Goal: Browse casually: Explore the website without a specific task or goal

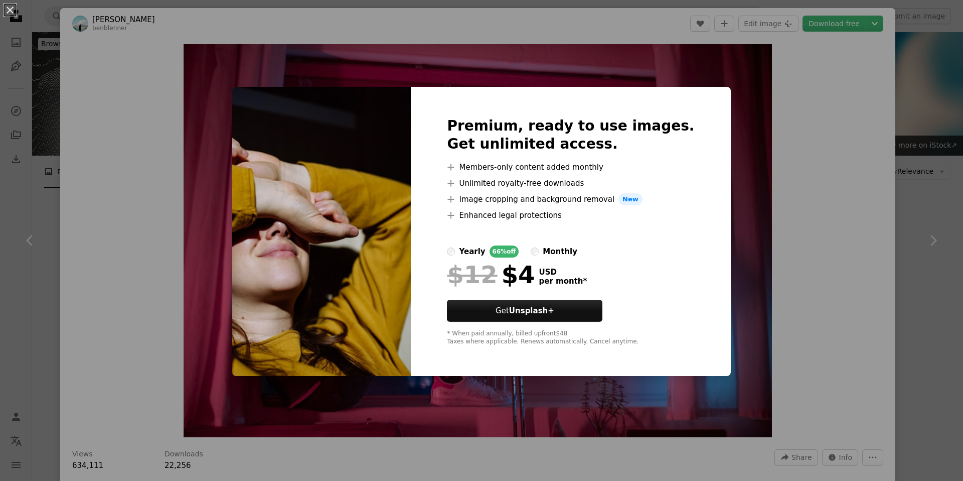
scroll to position [2207, 0]
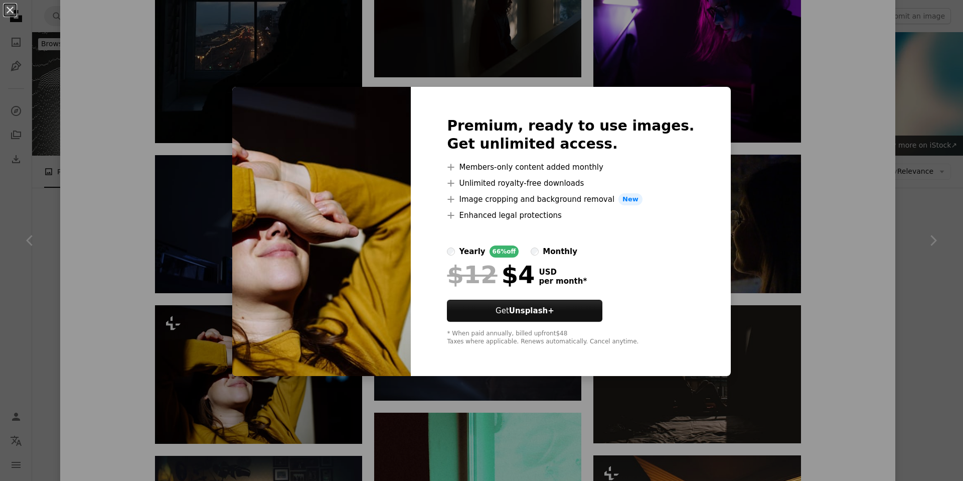
click at [763, 192] on div "An X shape Premium, ready to use images. Get unlimited access. A plus sign Memb…" at bounding box center [481, 240] width 963 height 481
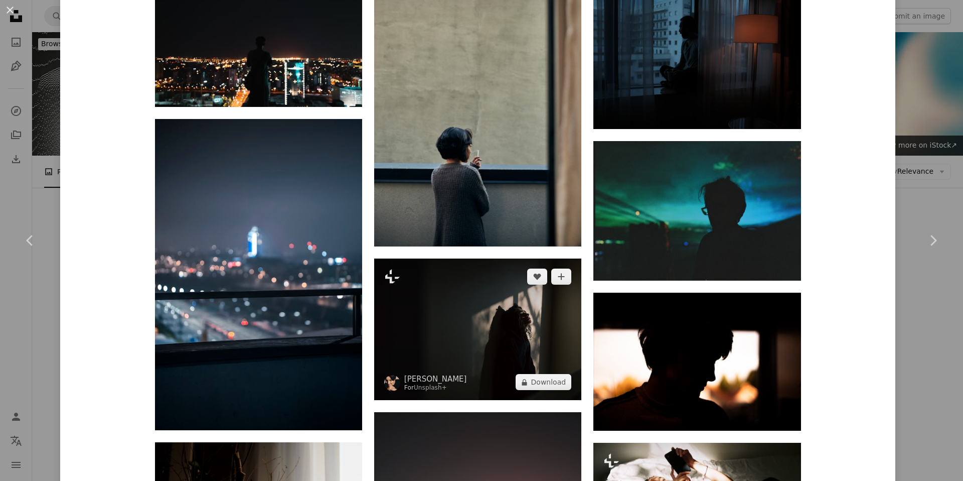
scroll to position [3298, 0]
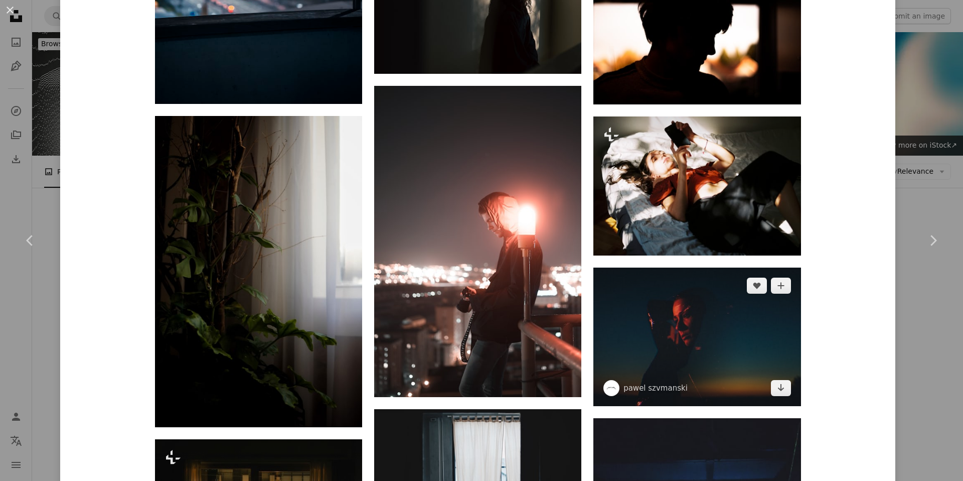
click at [667, 267] on img at bounding box center [696, 336] width 207 height 138
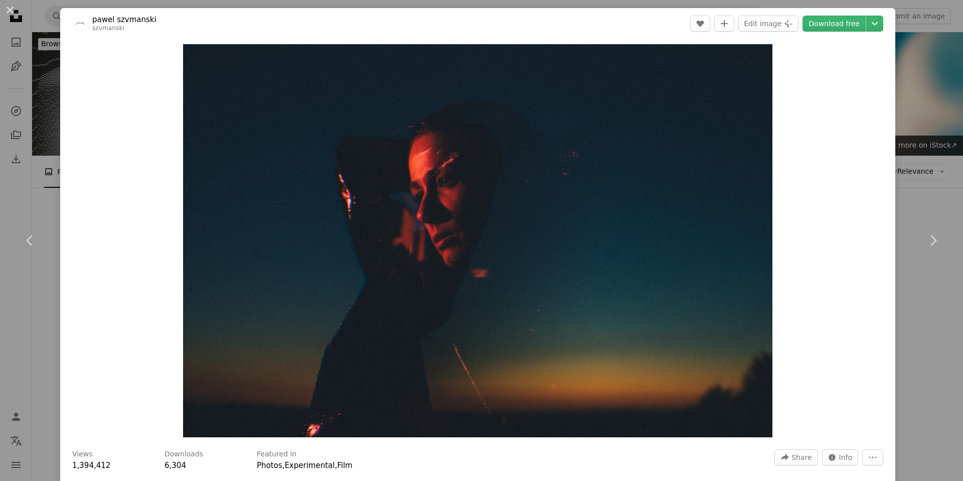
click at [913, 192] on div "An X shape Chevron left Chevron right pawel szvmanski szvmanski A heart A plus …" at bounding box center [481, 240] width 963 height 481
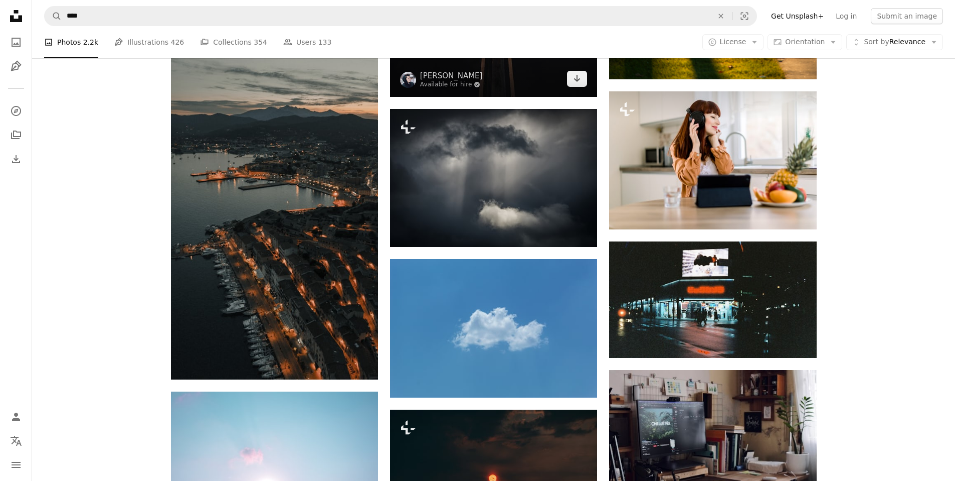
scroll to position [2107, 0]
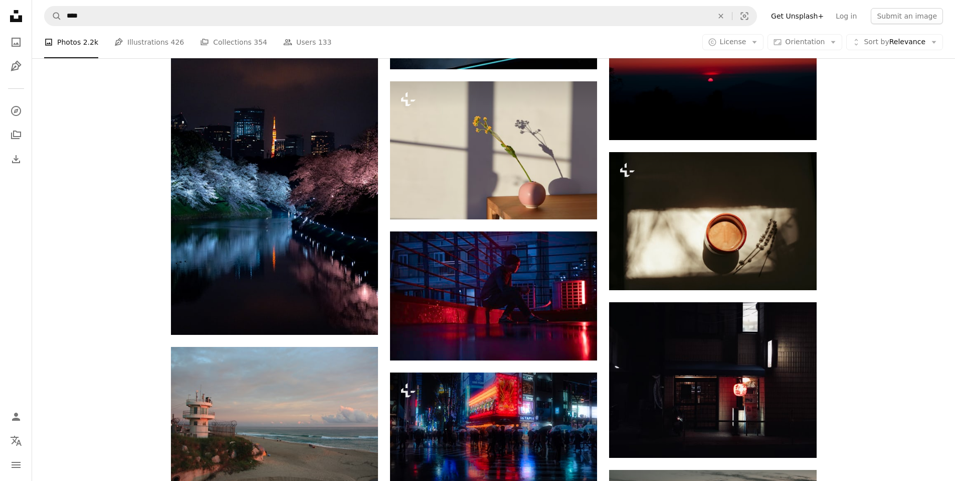
scroll to position [2107, 0]
